Goal: Task Accomplishment & Management: Manage account settings

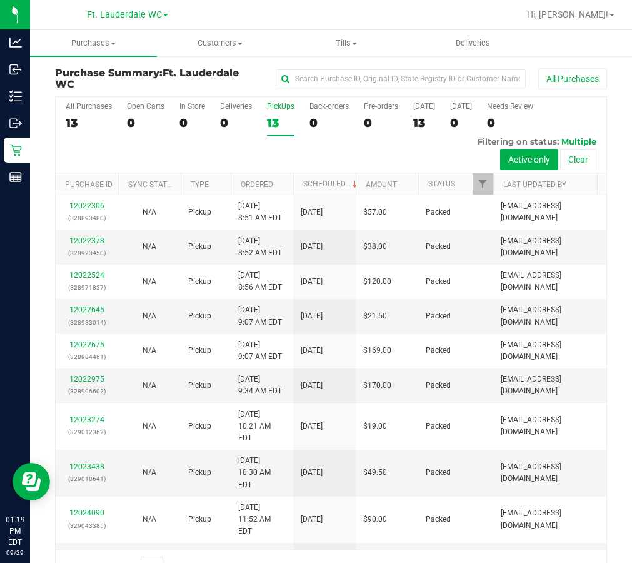
click at [284, 128] on div "13" at bounding box center [281, 123] width 28 height 14
click at [0, 0] on input "PickUps 13" at bounding box center [0, 0] width 0 height 0
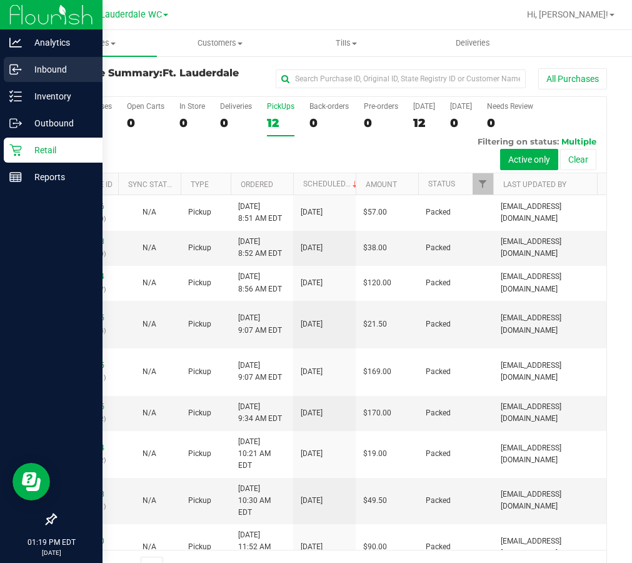
click at [18, 64] on icon at bounding box center [15, 69] width 13 height 13
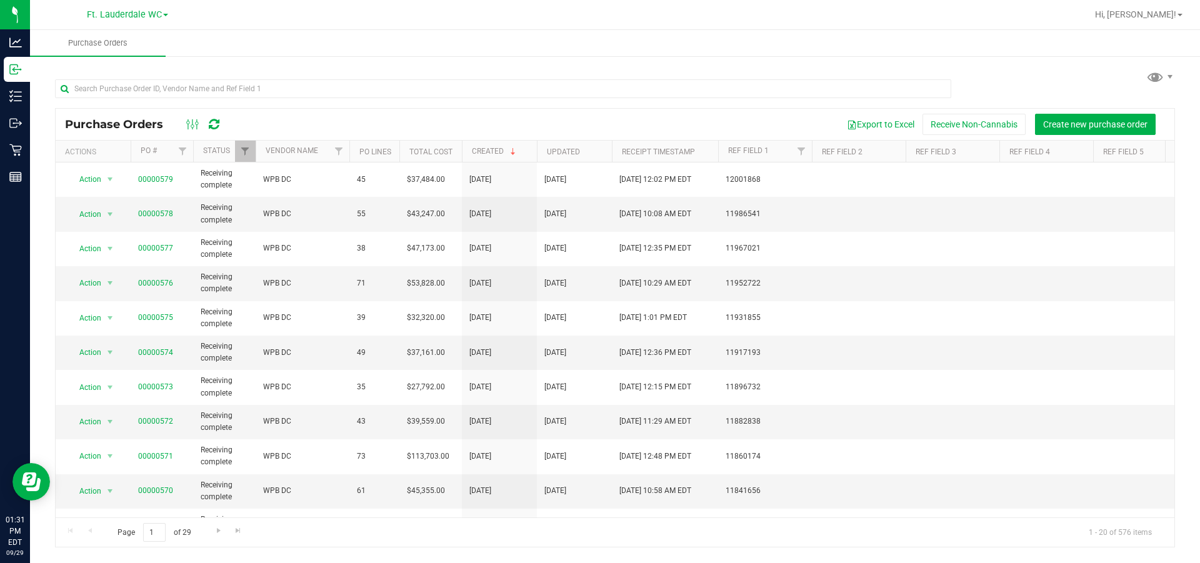
drag, startPoint x: 753, startPoint y: 101, endPoint x: 647, endPoint y: 41, distance: 122.4
click at [631, 100] on div at bounding box center [503, 93] width 896 height 29
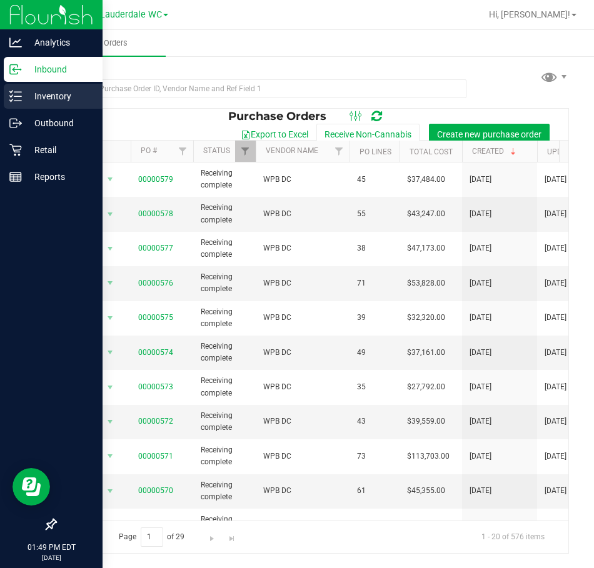
click at [8, 98] on div "Inventory" at bounding box center [53, 96] width 99 height 25
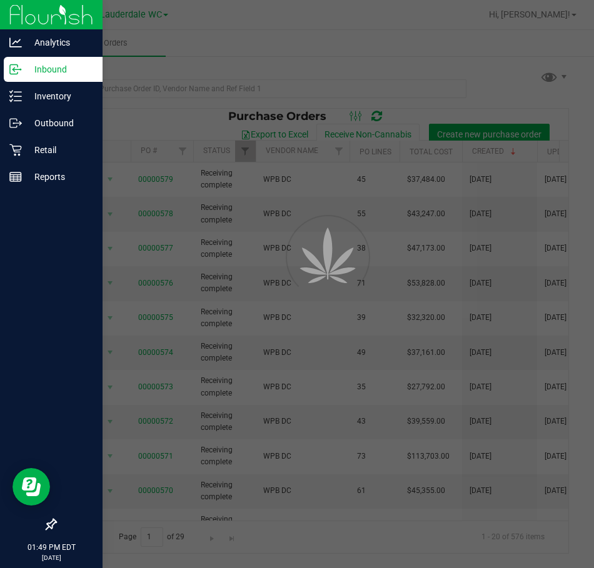
click at [124, 93] on div at bounding box center [297, 284] width 594 height 568
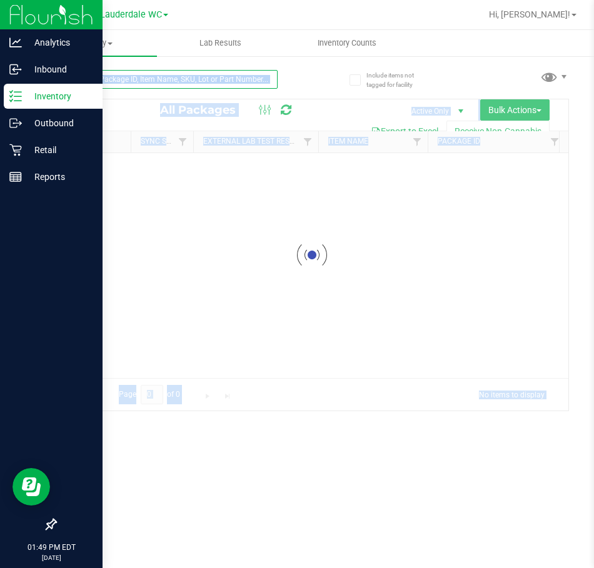
click at [130, 81] on input "text" at bounding box center [166, 79] width 223 height 19
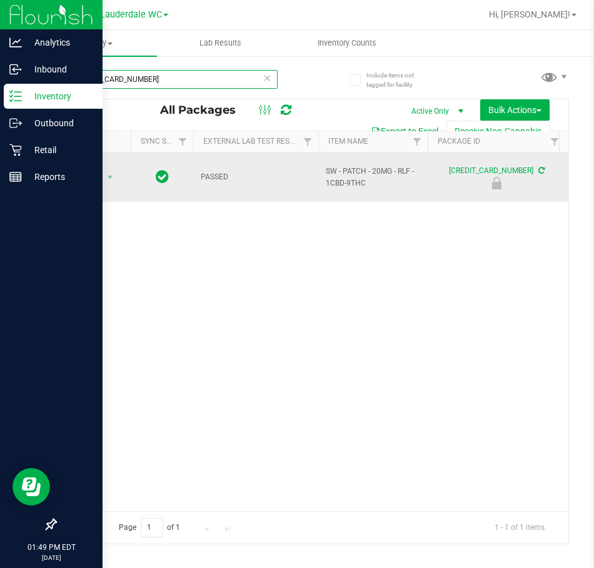
type input "5137173077183671"
click at [78, 175] on span "Action" at bounding box center [85, 178] width 34 height 18
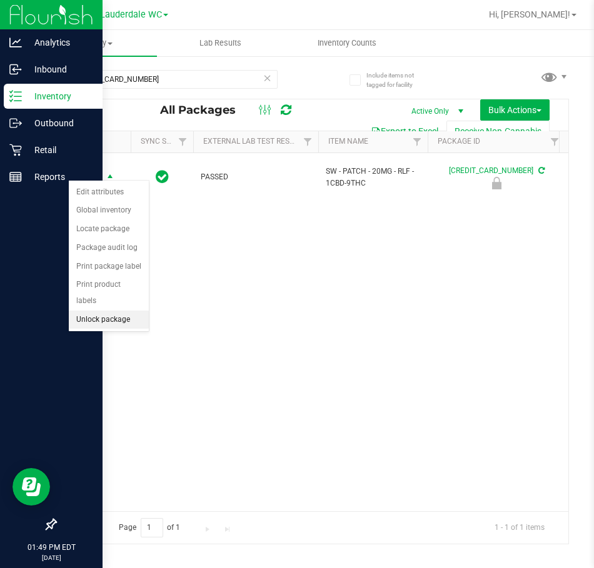
click at [102, 311] on li "Unlock package" at bounding box center [109, 320] width 80 height 19
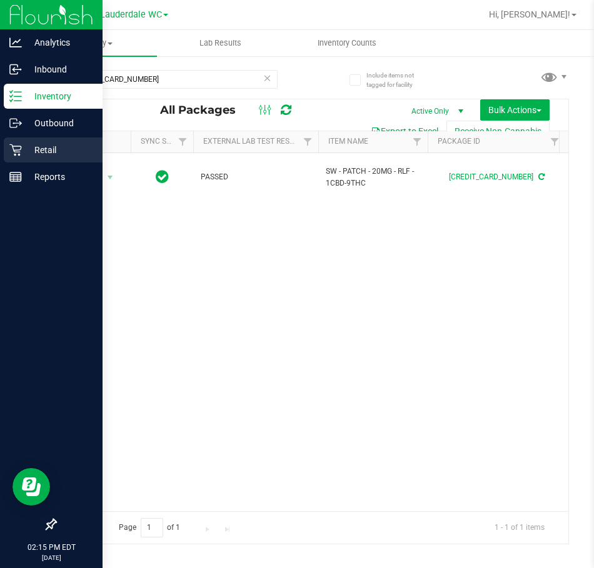
click at [40, 152] on p "Retail" at bounding box center [59, 150] width 75 height 15
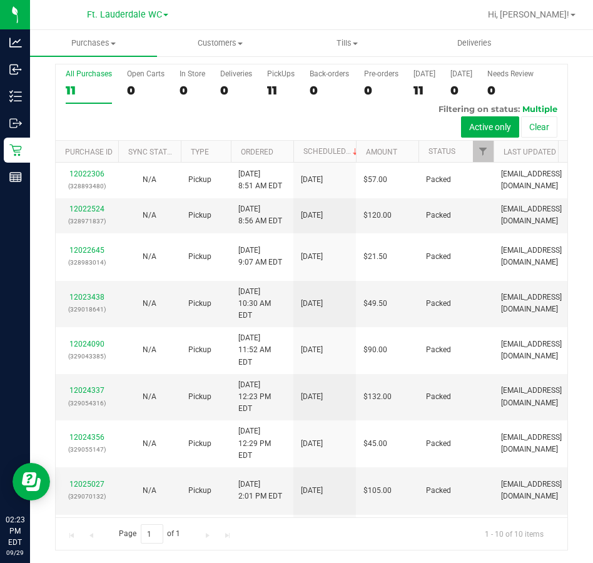
scroll to position [73, 0]
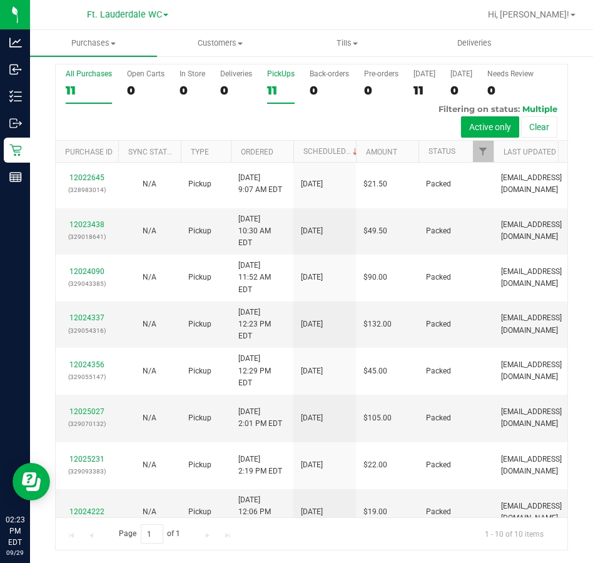
click at [286, 89] on div "11" at bounding box center [281, 90] width 28 height 14
click at [0, 0] on input "PickUps 11" at bounding box center [0, 0] width 0 height 0
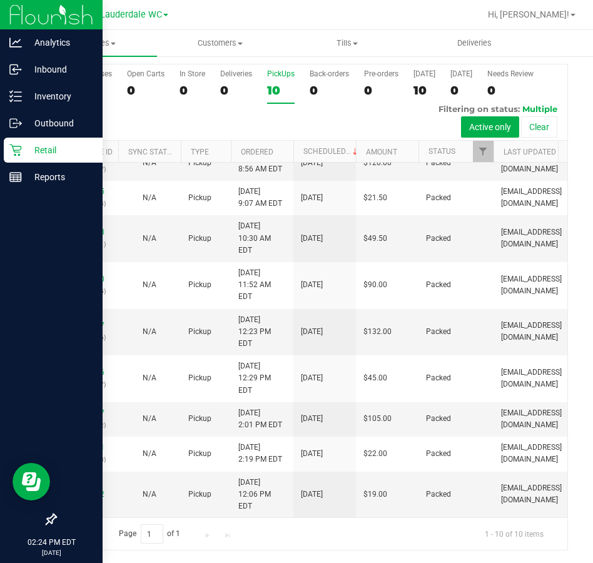
scroll to position [0, 0]
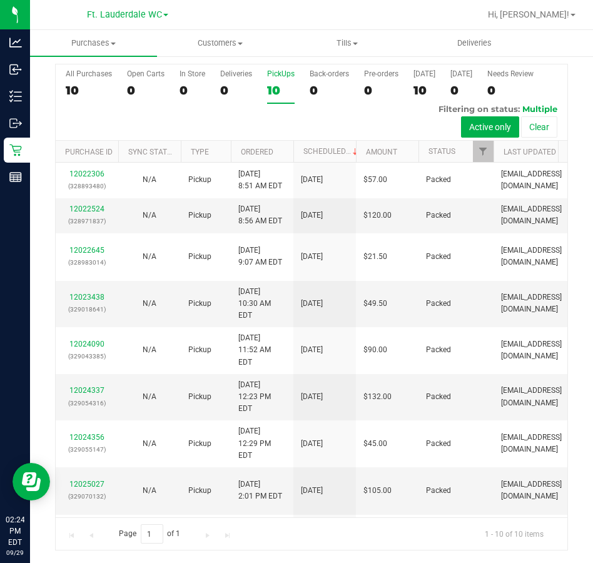
click at [276, 77] on div "PickUps" at bounding box center [281, 73] width 28 height 9
click at [0, 0] on input "PickUps 10" at bounding box center [0, 0] width 0 height 0
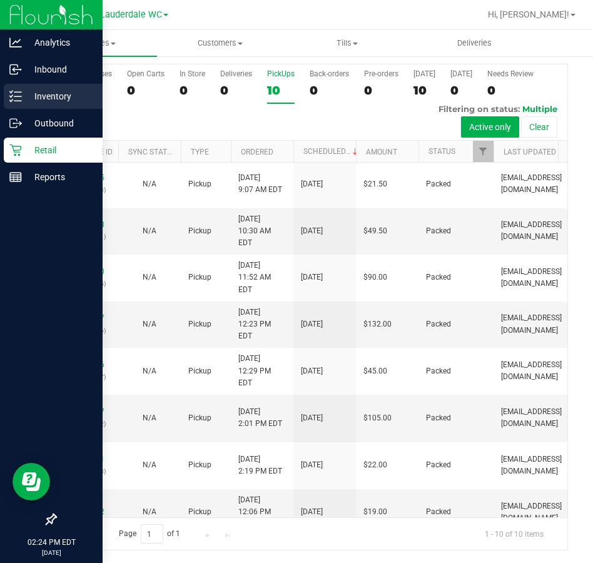
click at [19, 87] on div "Inventory" at bounding box center [53, 96] width 99 height 25
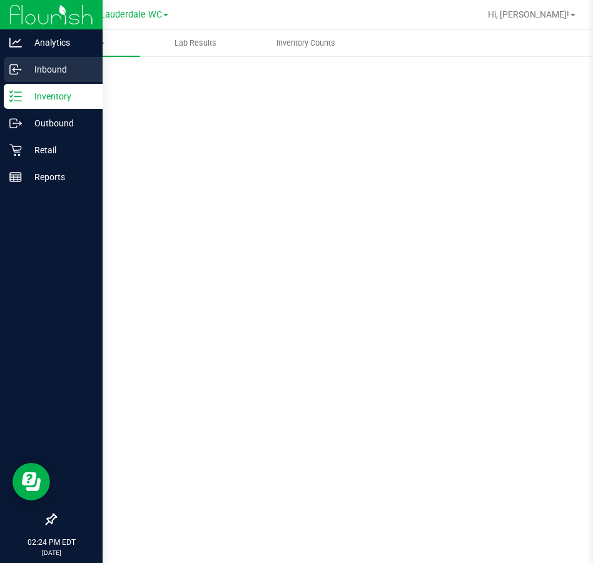
click at [26, 77] on div "Inbound" at bounding box center [53, 69] width 99 height 25
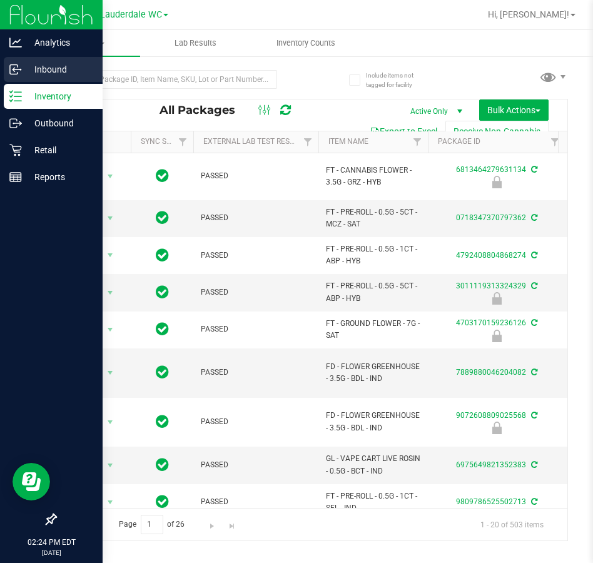
click at [27, 76] on p "Inbound" at bounding box center [59, 69] width 75 height 15
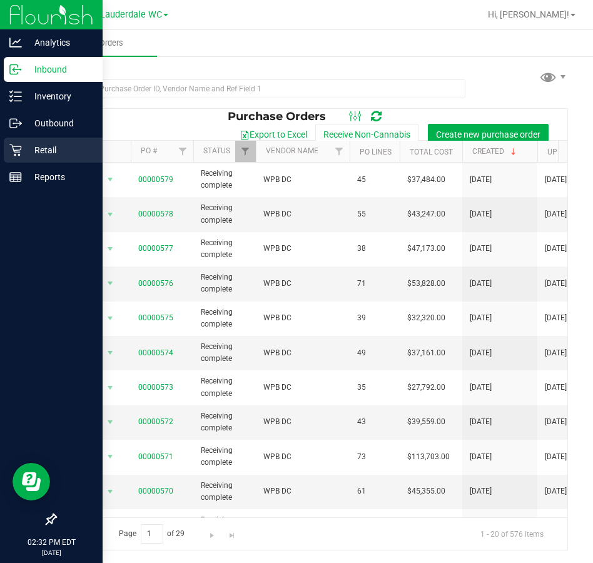
click at [23, 153] on p "Retail" at bounding box center [59, 150] width 75 height 15
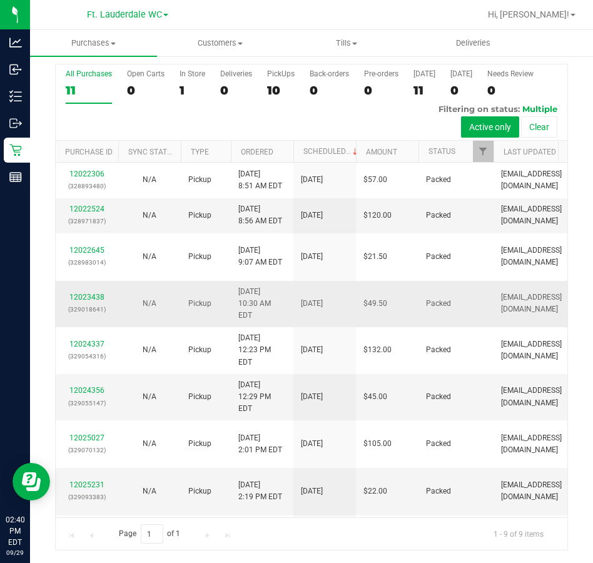
scroll to position [38, 0]
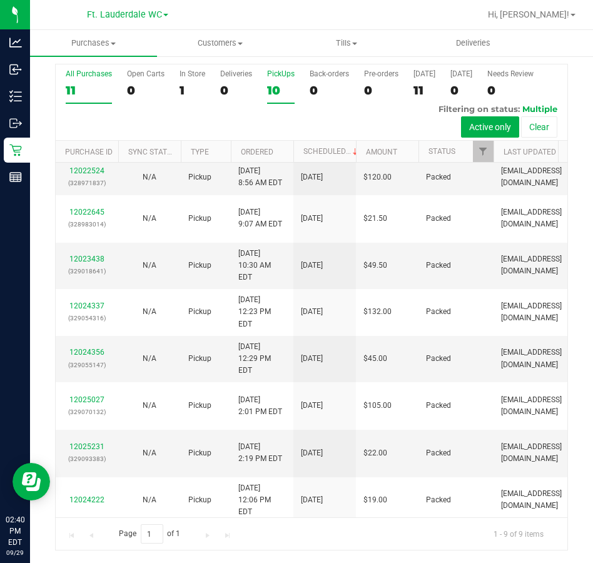
click at [281, 84] on div "10" at bounding box center [281, 90] width 28 height 14
click at [0, 0] on input "PickUps 10" at bounding box center [0, 0] width 0 height 0
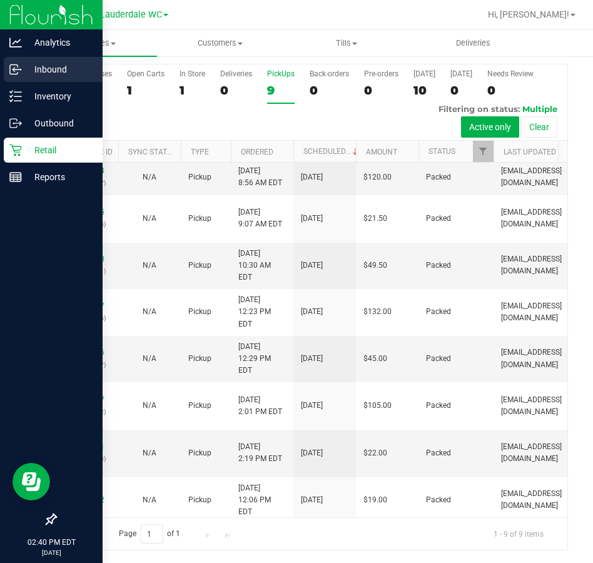
click at [25, 69] on p "Inbound" at bounding box center [59, 69] width 75 height 15
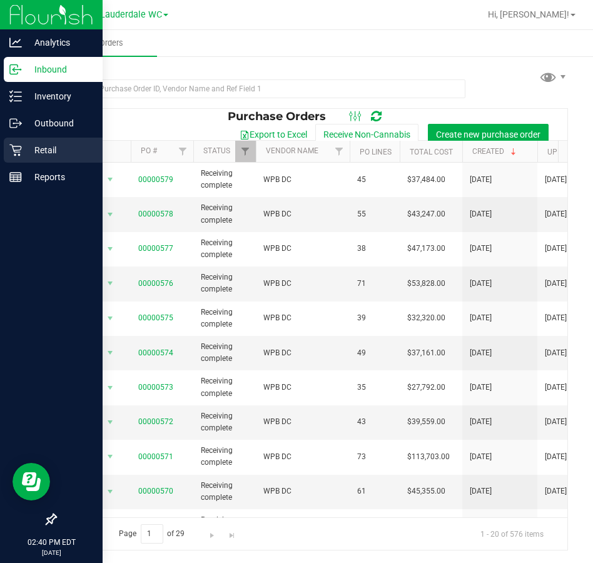
click at [9, 151] on icon at bounding box center [15, 150] width 13 height 13
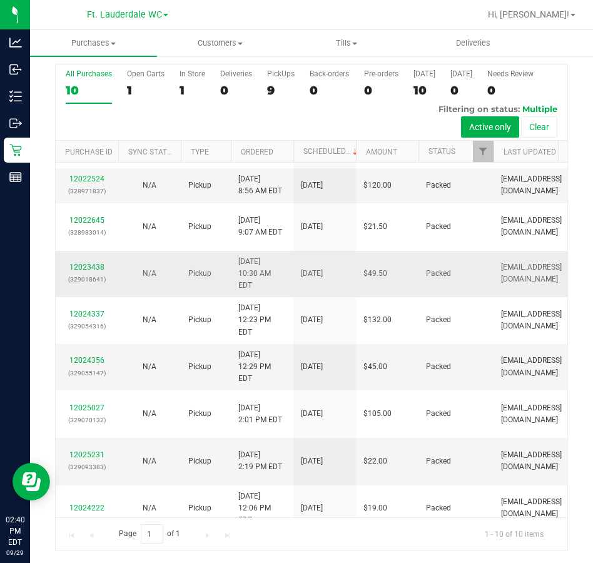
scroll to position [73, 0]
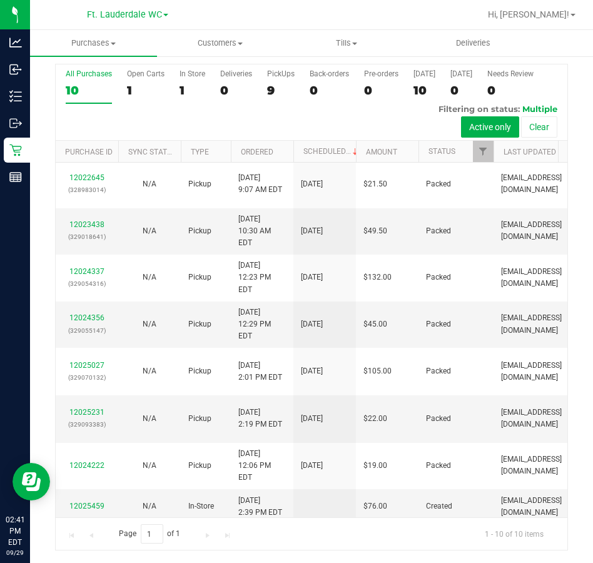
click at [264, 97] on div "All Purchases 10 Open Carts 1 In Store 1 Deliveries 0 PickUps 9 Back-orders 0 P…" at bounding box center [311, 102] width 511 height 76
click at [273, 93] on div "9" at bounding box center [281, 90] width 28 height 14
click at [0, 0] on input "PickUps 9" at bounding box center [0, 0] width 0 height 0
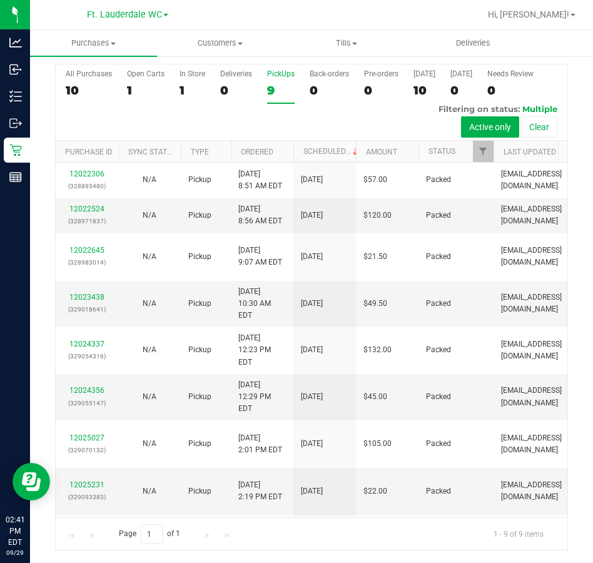
scroll to position [38, 0]
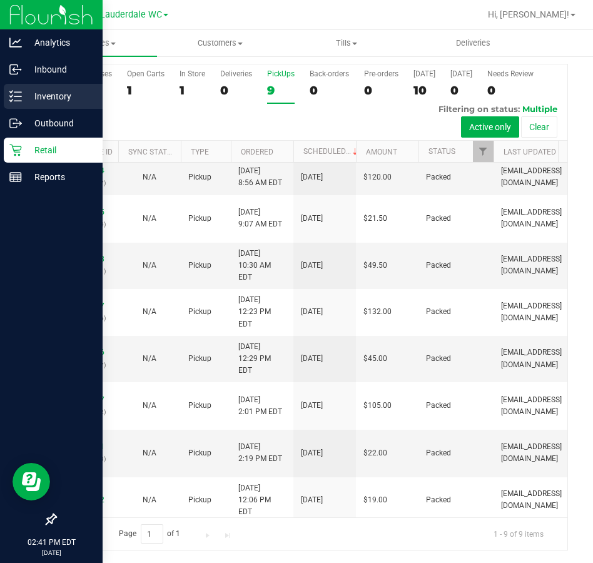
click at [19, 95] on icon at bounding box center [15, 96] width 13 height 13
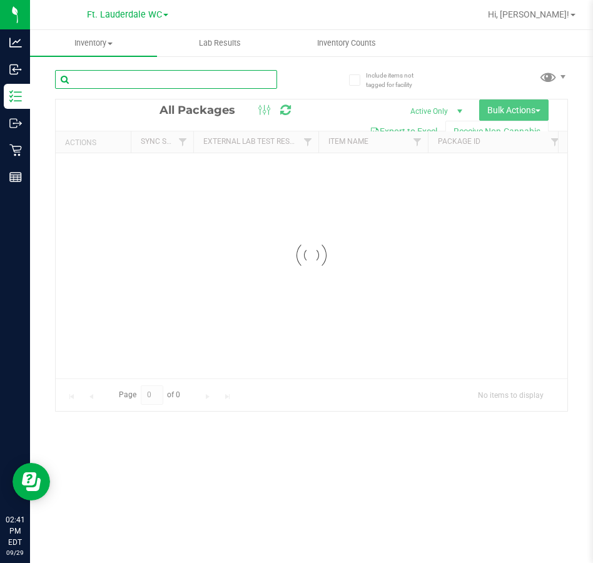
click at [165, 80] on div "Inventory All packages All inventory Waste log Create inventory Lab Results Inv…" at bounding box center [311, 296] width 563 height 533
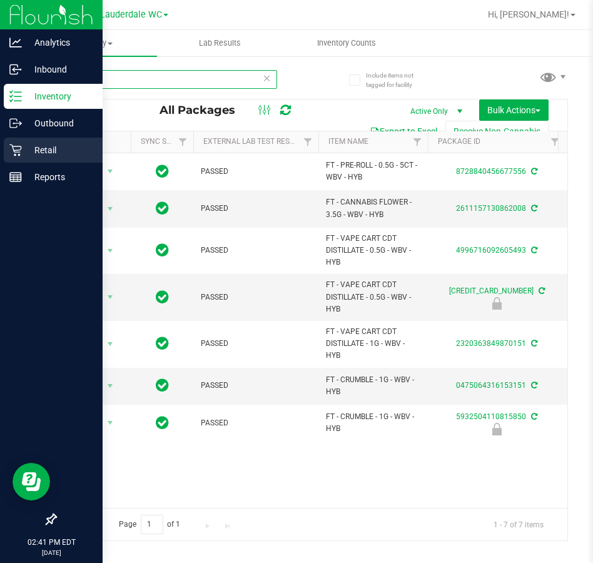
type input "wbv"
click at [21, 153] on icon at bounding box center [15, 150] width 13 height 13
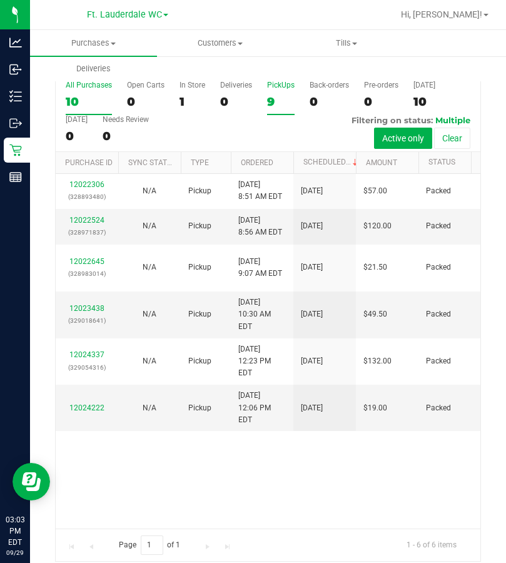
click at [274, 94] on div "9" at bounding box center [281, 101] width 28 height 14
click at [0, 0] on input "PickUps 9" at bounding box center [0, 0] width 0 height 0
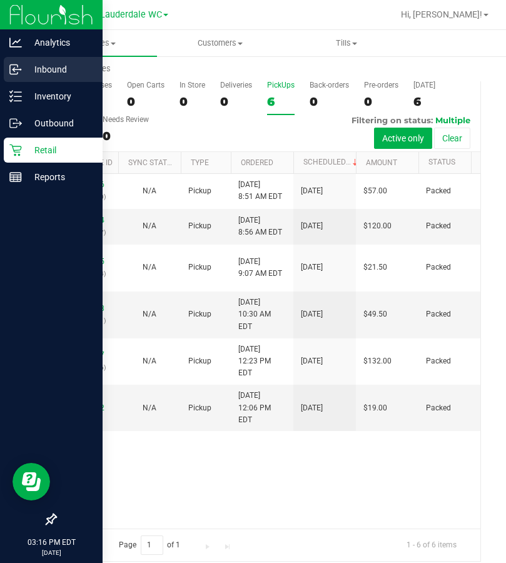
click at [31, 72] on p "Inbound" at bounding box center [59, 69] width 75 height 15
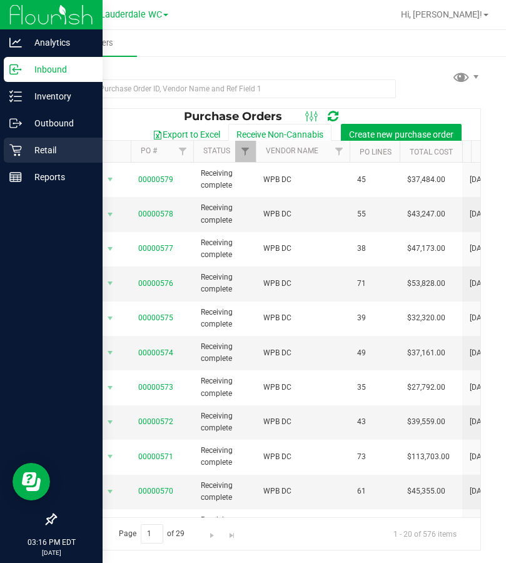
click at [21, 154] on icon at bounding box center [15, 150] width 13 height 13
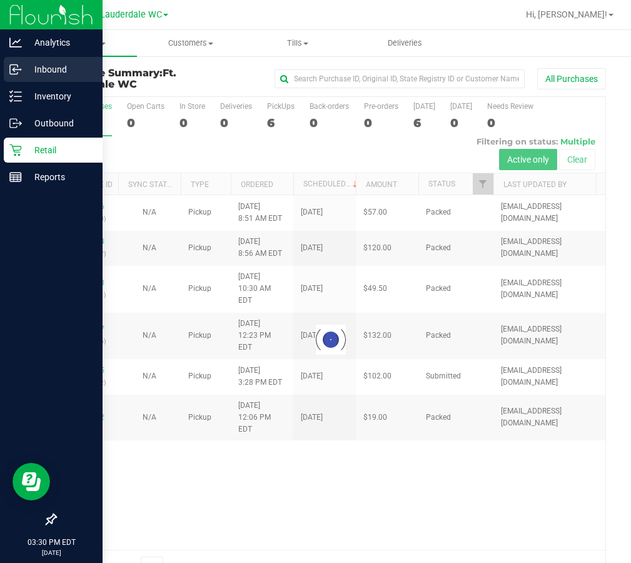
click at [25, 71] on p "Inbound" at bounding box center [59, 69] width 75 height 15
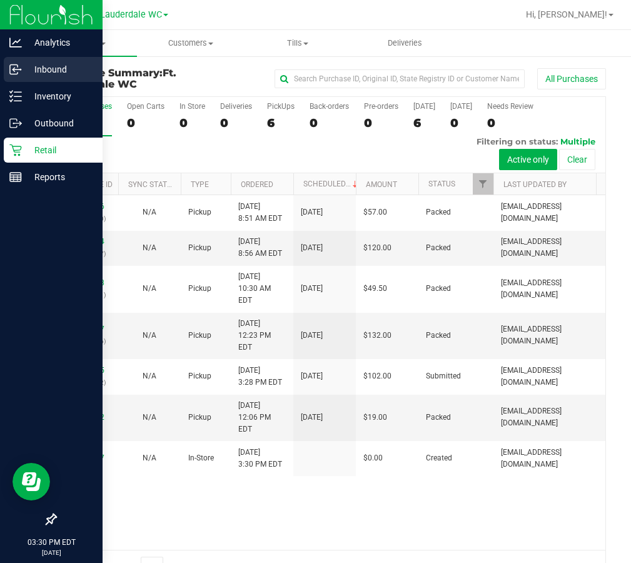
click at [31, 76] on p "Inbound" at bounding box center [59, 69] width 75 height 15
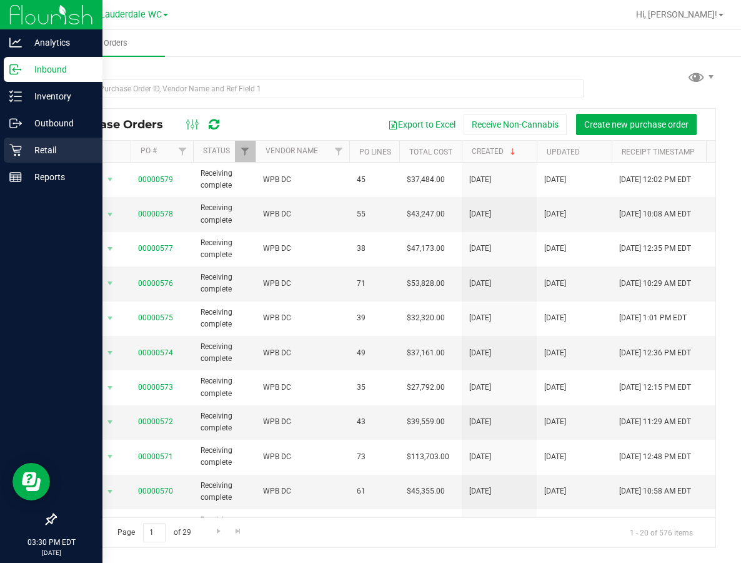
click at [21, 149] on icon at bounding box center [15, 150] width 13 height 13
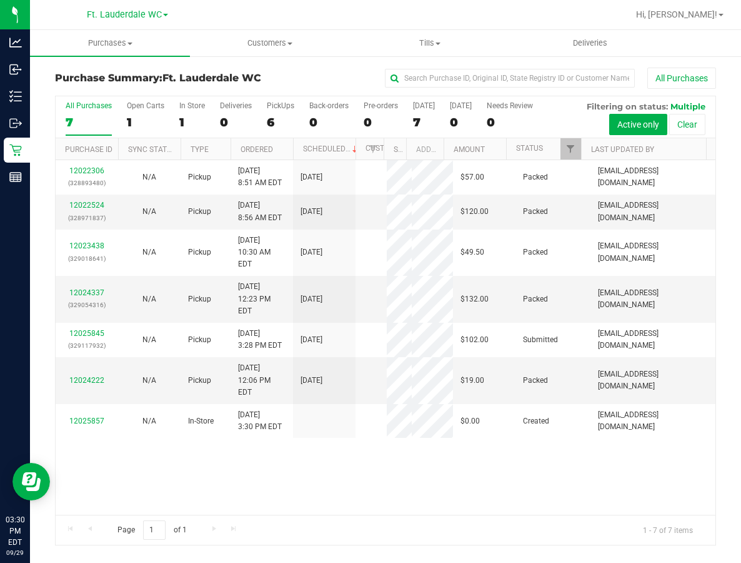
click at [89, 338] on link "12025845" at bounding box center [86, 333] width 35 height 9
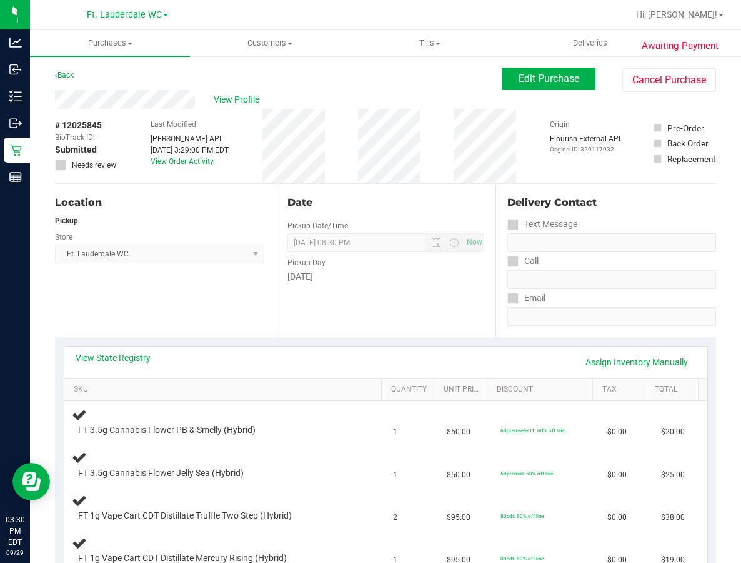
scroll to position [63, 0]
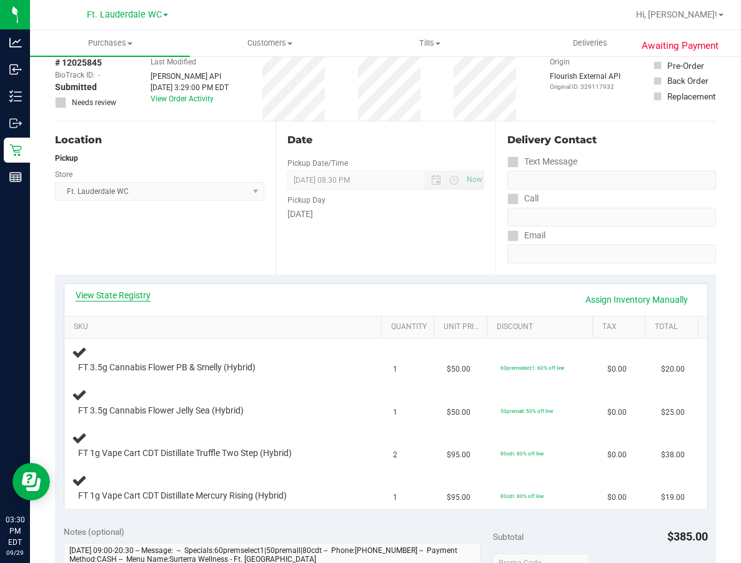
click at [144, 295] on link "View State Registry" at bounding box center [113, 295] width 75 height 13
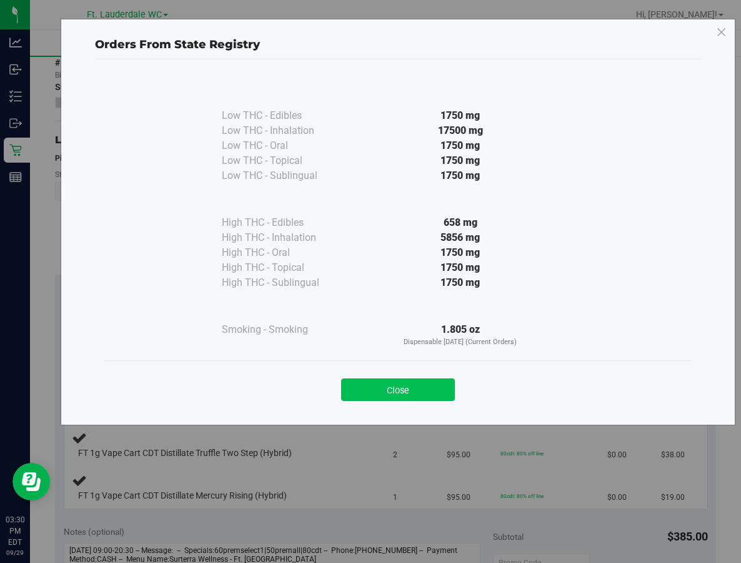
click at [417, 383] on button "Close" at bounding box center [398, 389] width 114 height 23
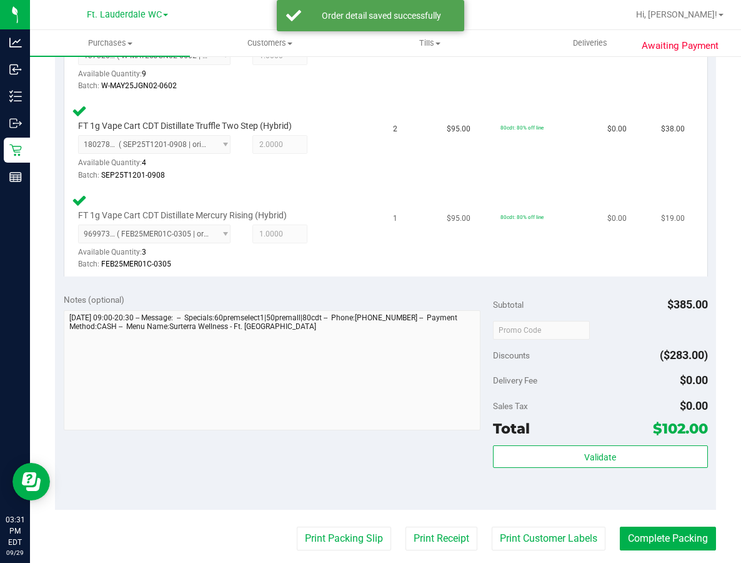
scroll to position [563, 0]
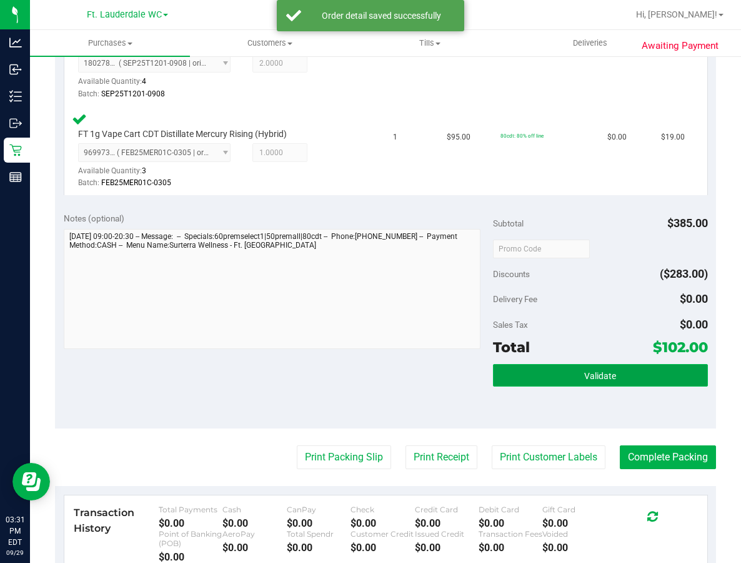
click at [495, 376] on button "Validate" at bounding box center [600, 375] width 215 height 23
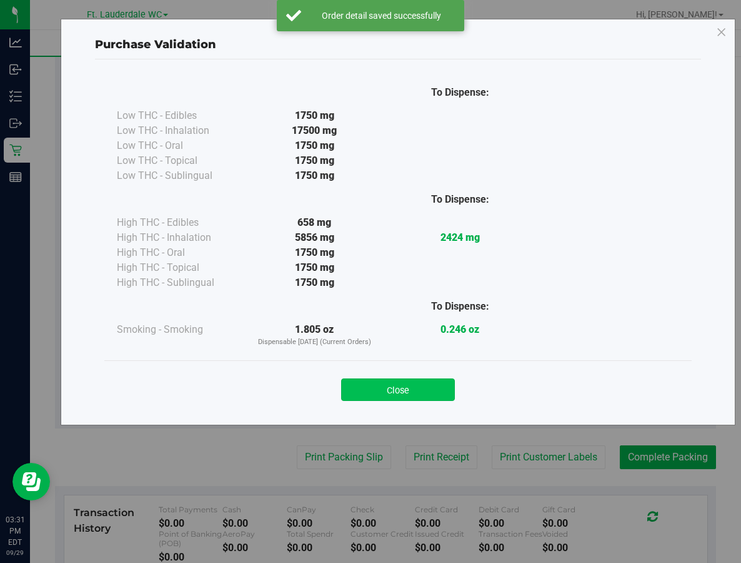
click at [410, 395] on button "Close" at bounding box center [398, 389] width 114 height 23
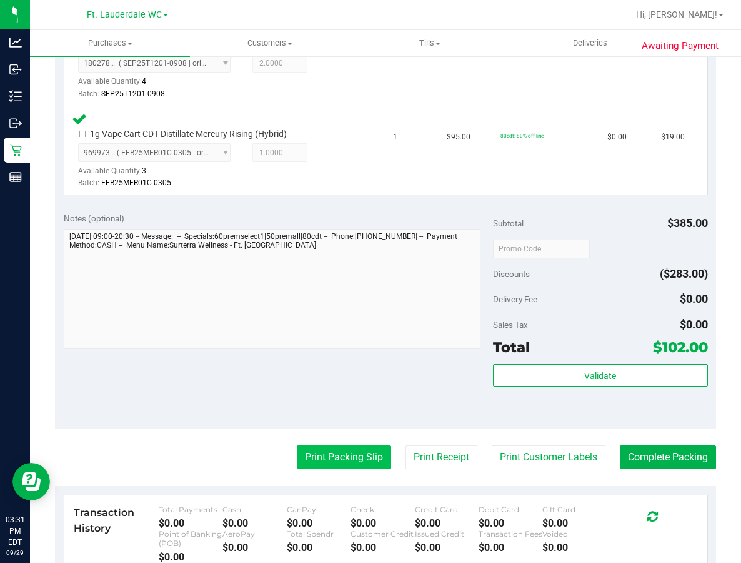
click at [344, 463] on button "Print Packing Slip" at bounding box center [344, 457] width 94 height 24
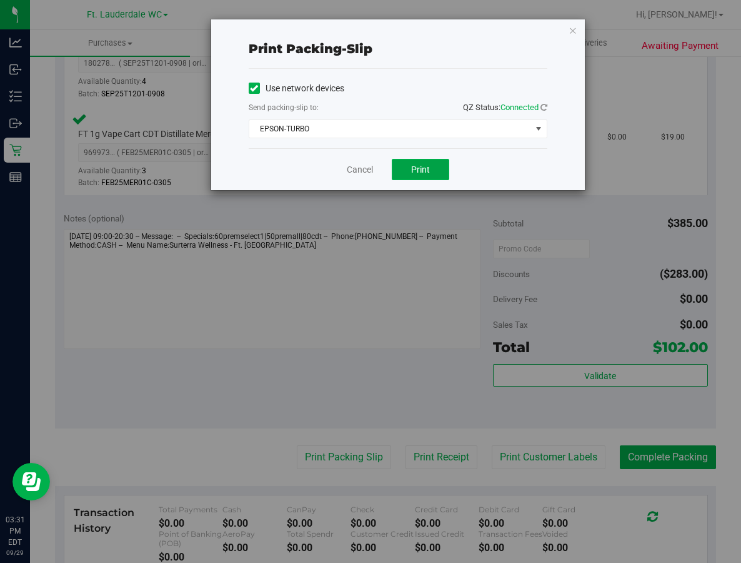
click at [399, 171] on button "Print" at bounding box center [421, 169] width 58 height 21
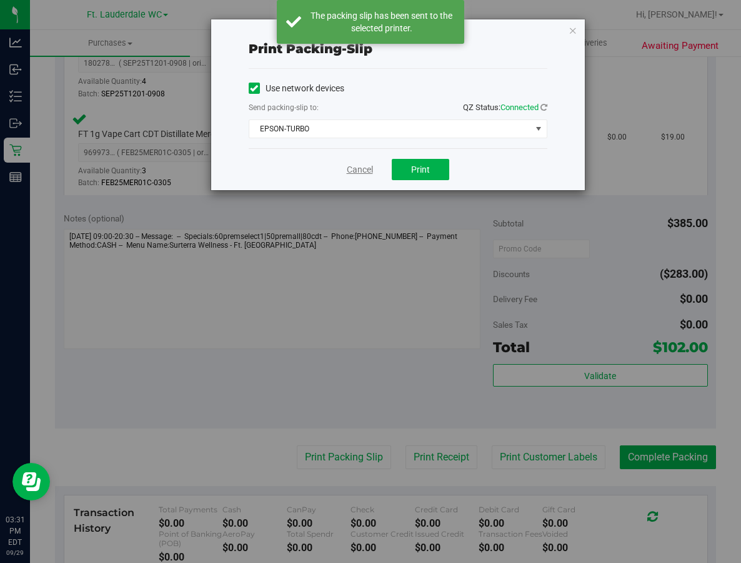
click at [360, 171] on link "Cancel" at bounding box center [360, 169] width 26 height 13
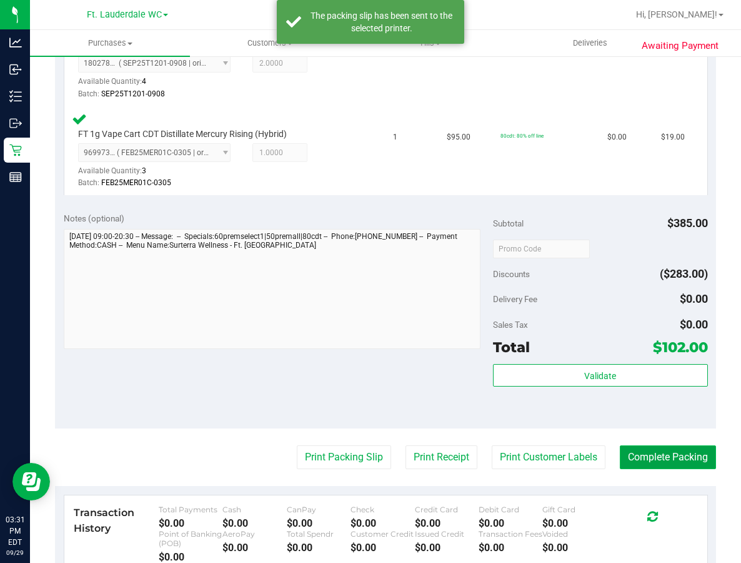
click at [592, 455] on button "Complete Packing" at bounding box center [668, 457] width 96 height 24
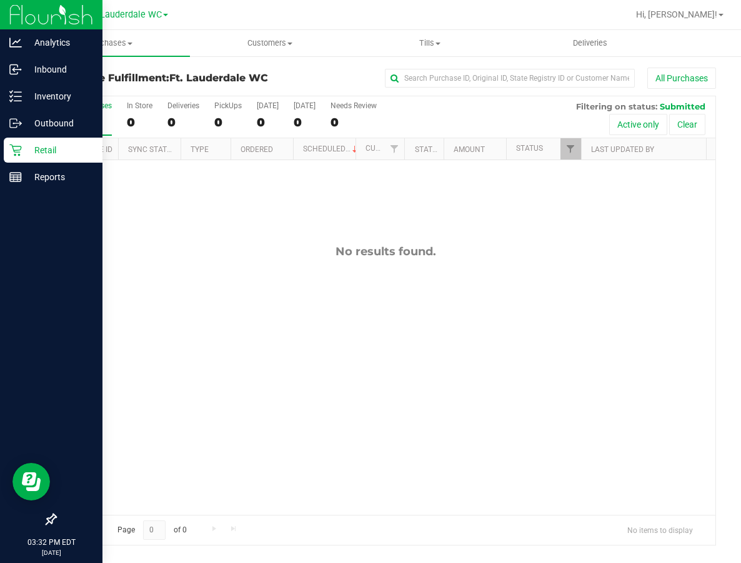
click at [25, 149] on p "Retail" at bounding box center [59, 150] width 75 height 15
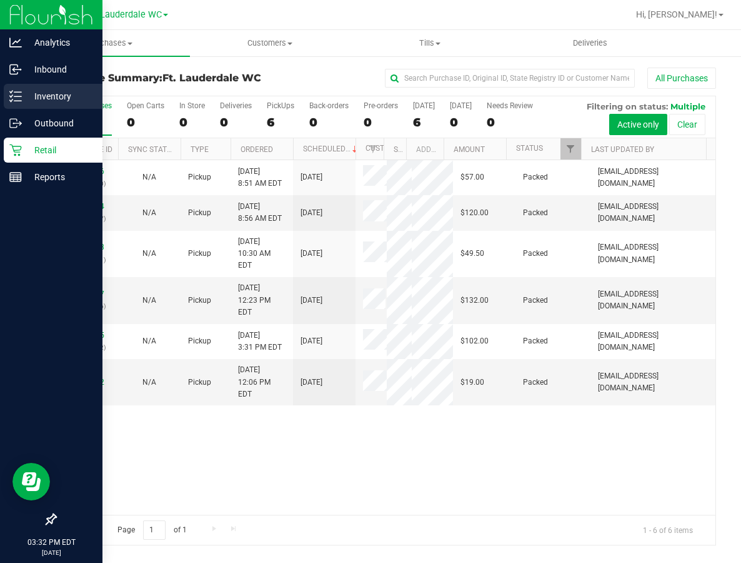
click at [19, 94] on icon at bounding box center [15, 96] width 13 height 13
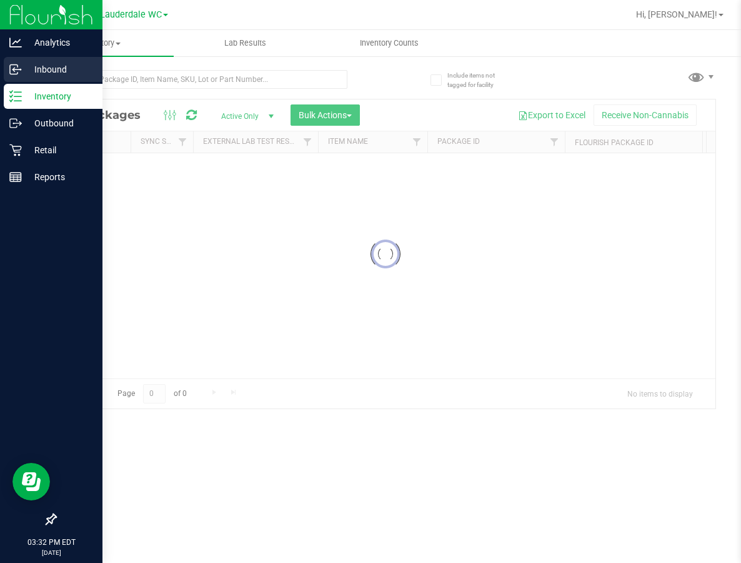
click at [36, 73] on p "Inbound" at bounding box center [59, 69] width 75 height 15
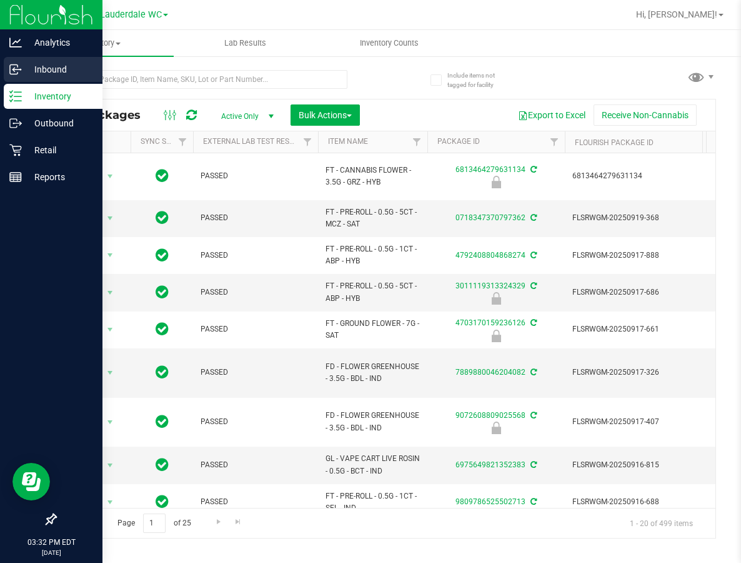
click at [36, 73] on p "Inbound" at bounding box center [59, 69] width 75 height 15
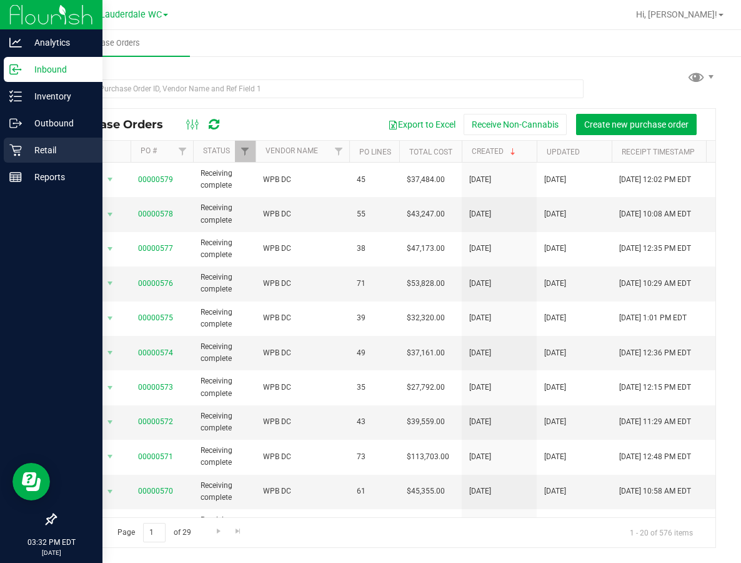
click at [18, 153] on icon at bounding box center [15, 150] width 13 height 13
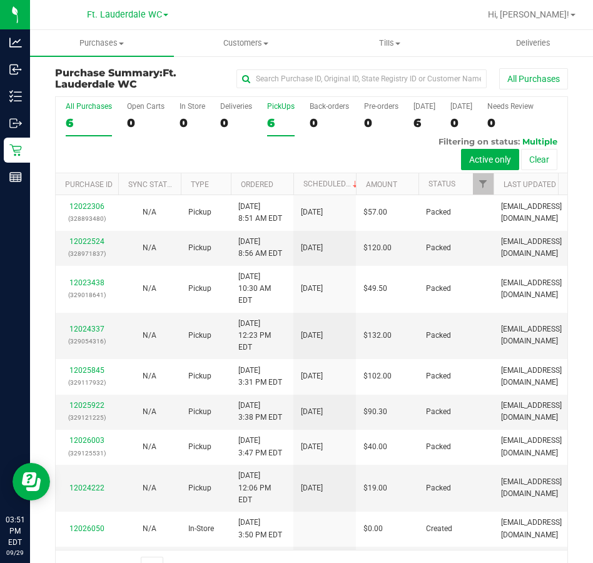
click at [269, 124] on div "6" at bounding box center [281, 123] width 28 height 14
click at [0, 0] on input "PickUps 6" at bounding box center [0, 0] width 0 height 0
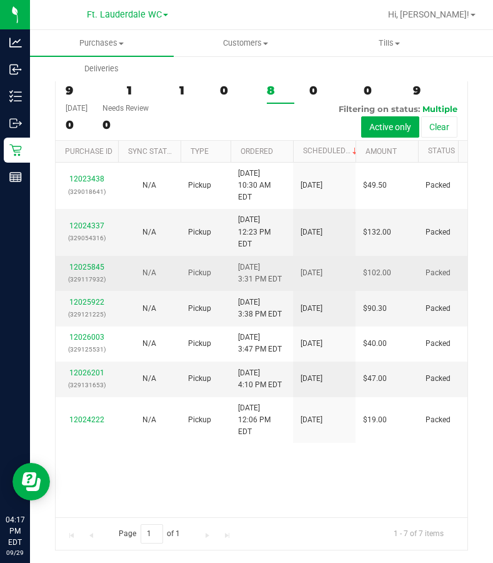
scroll to position [54, 0]
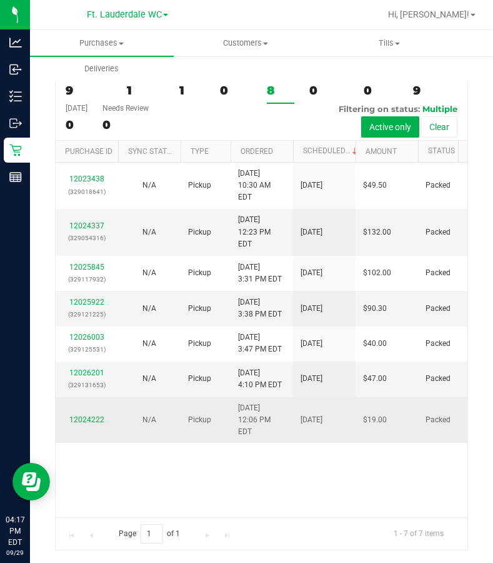
click at [228, 443] on td "Pickup" at bounding box center [206, 420] width 50 height 46
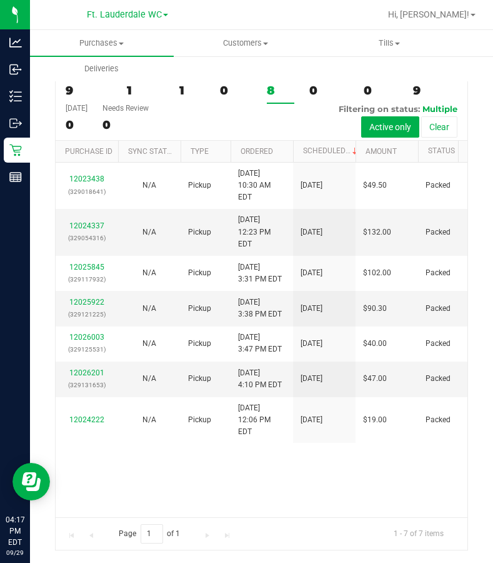
click at [233, 481] on div "12023438 (329018641) N/A Pickup [DATE] 10:30 AM EDT 9/29/2025 $49.50 Packed [EM…" at bounding box center [262, 340] width 412 height 354
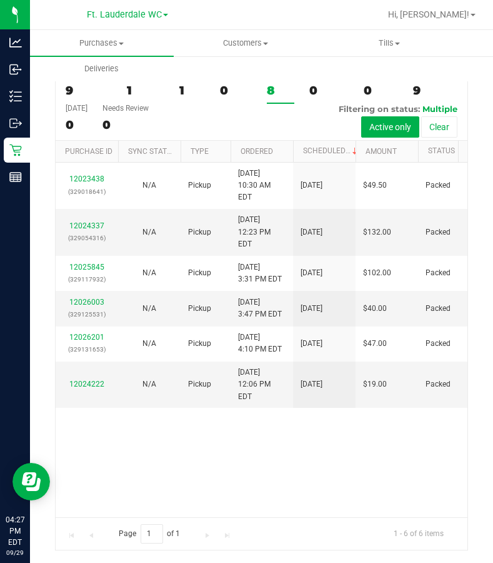
click at [264, 92] on div "All Purchases 9 Open Carts 1 In Store 1 Deliveries 0 PickUps 8 Back-orders 0 Pr…" at bounding box center [262, 102] width 412 height 76
click at [269, 89] on div "8" at bounding box center [281, 90] width 28 height 14
click at [0, 0] on input "PickUps 8" at bounding box center [0, 0] width 0 height 0
click at [278, 88] on div "6" at bounding box center [281, 90] width 28 height 14
click at [0, 0] on input "PickUps 6" at bounding box center [0, 0] width 0 height 0
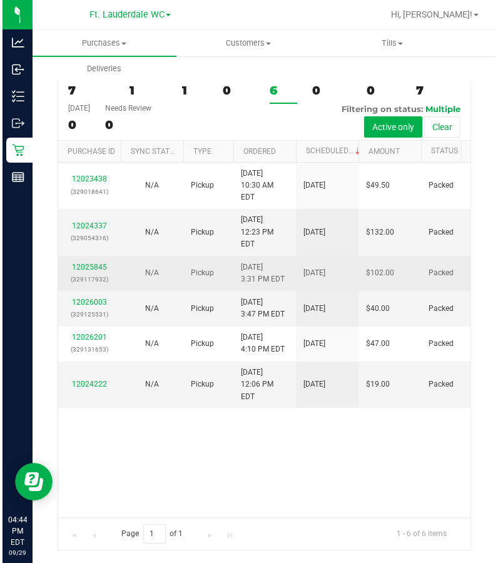
scroll to position [0, 0]
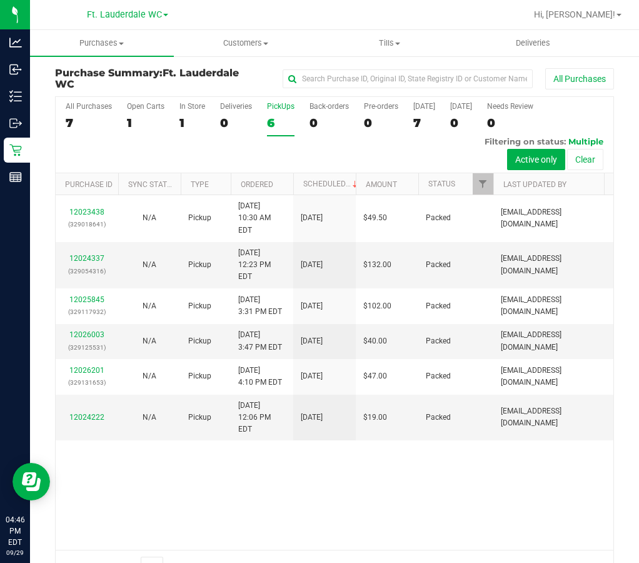
click at [288, 125] on div "6" at bounding box center [281, 123] width 28 height 14
click at [0, 0] on input "PickUps 6" at bounding box center [0, 0] width 0 height 0
